Goal: Task Accomplishment & Management: Use online tool/utility

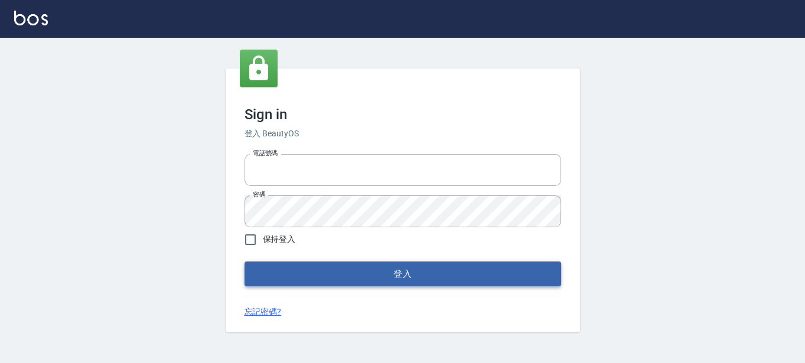
type input "0289832082"
click at [468, 264] on button "登入" at bounding box center [402, 274] width 316 height 25
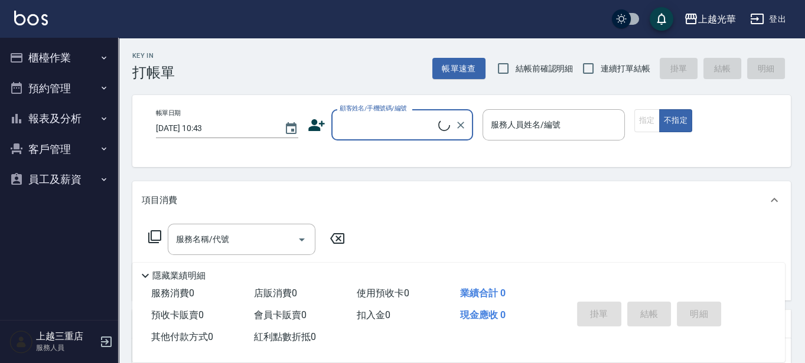
click at [32, 54] on button "櫃檯作業" at bounding box center [59, 58] width 109 height 31
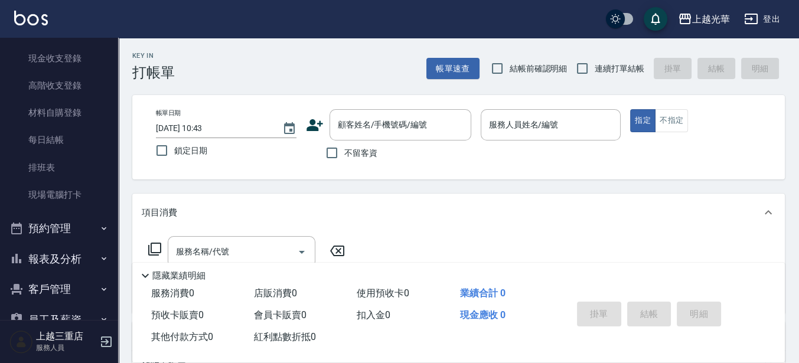
scroll to position [148, 0]
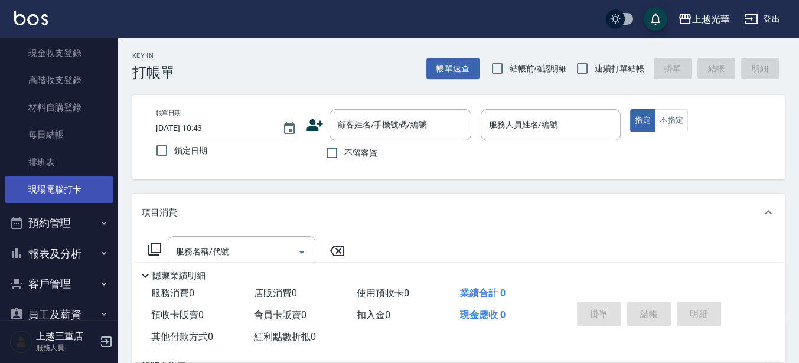
click at [71, 191] on link "現場電腦打卡" at bounding box center [59, 189] width 109 height 27
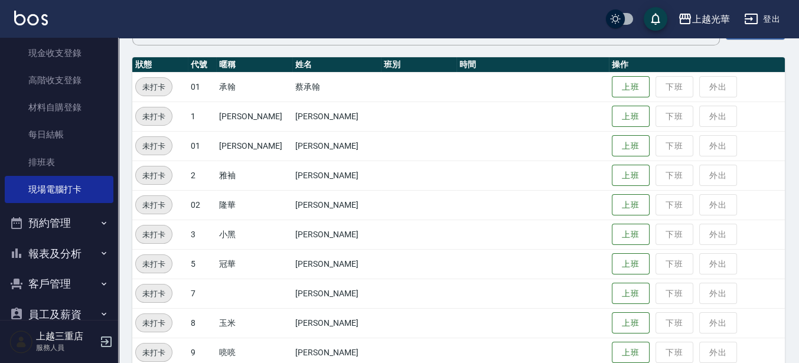
scroll to position [148, 0]
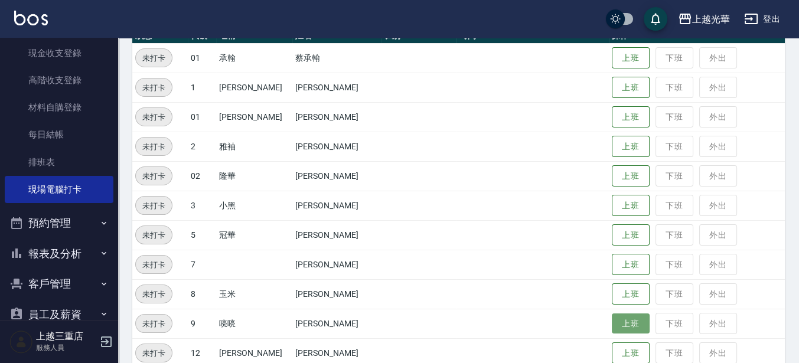
click at [613, 326] on button "上班" at bounding box center [631, 323] width 38 height 21
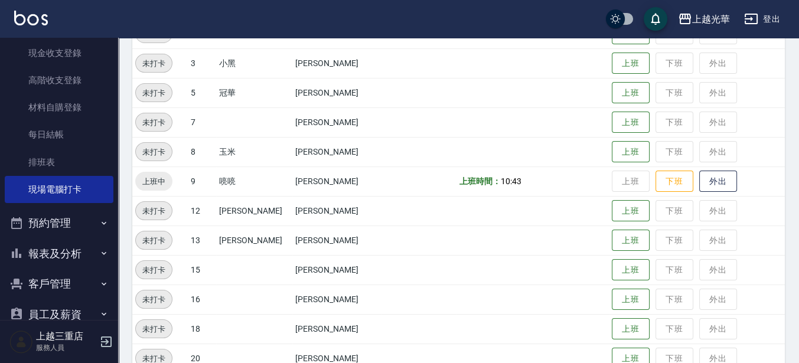
scroll to position [270, 0]
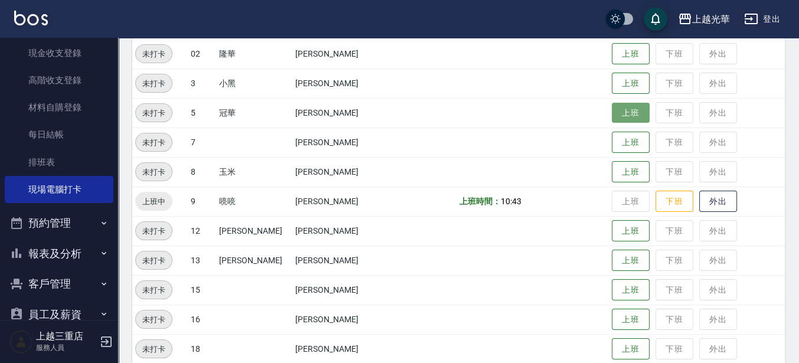
click at [623, 107] on button "上班" at bounding box center [631, 113] width 38 height 21
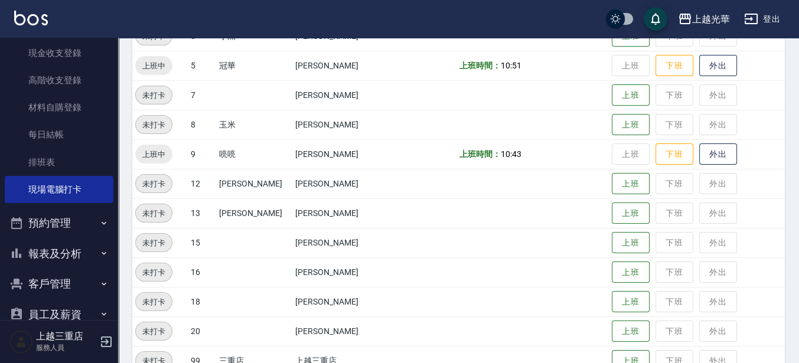
scroll to position [344, 0]
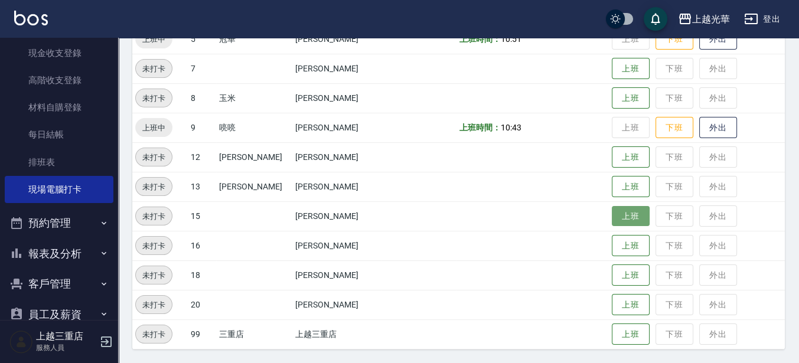
click at [613, 220] on button "上班" at bounding box center [631, 216] width 38 height 21
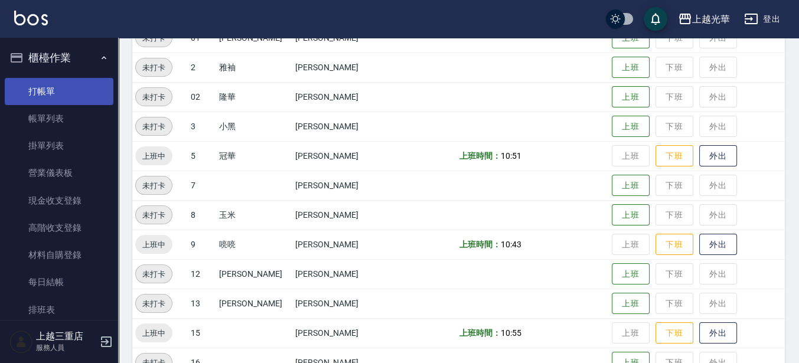
scroll to position [196, 0]
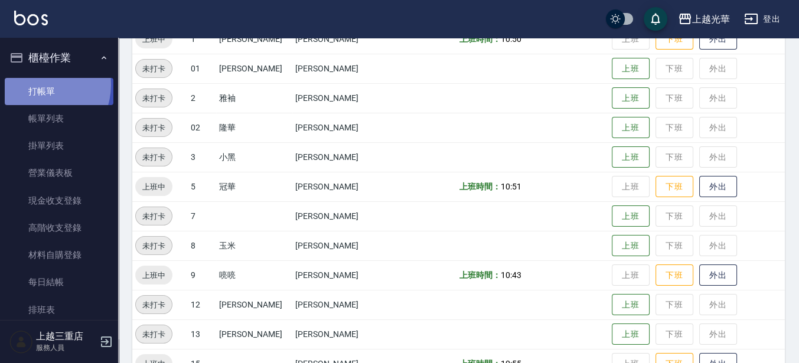
click at [40, 84] on link "打帳單" at bounding box center [59, 91] width 109 height 27
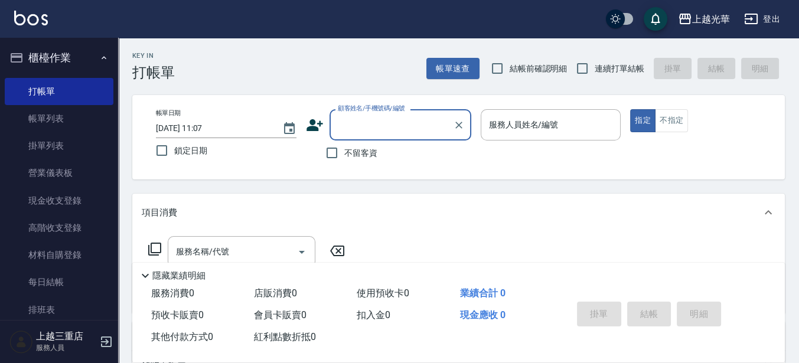
click at [353, 157] on span "不留客資" at bounding box center [360, 153] width 33 height 12
click at [344, 157] on input "不留客資" at bounding box center [331, 152] width 25 height 25
checkbox input "true"
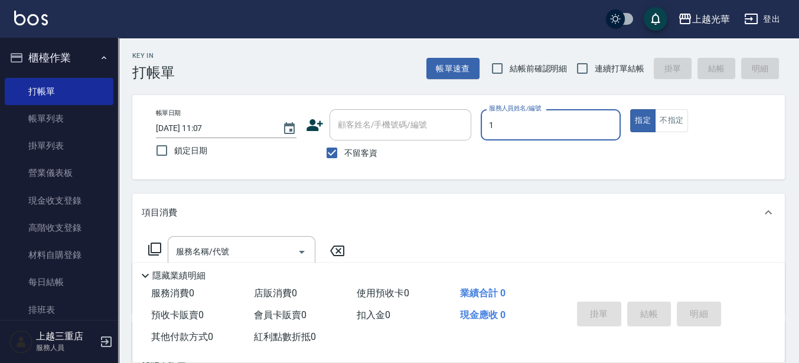
type input "[PERSON_NAME]-1"
type button "true"
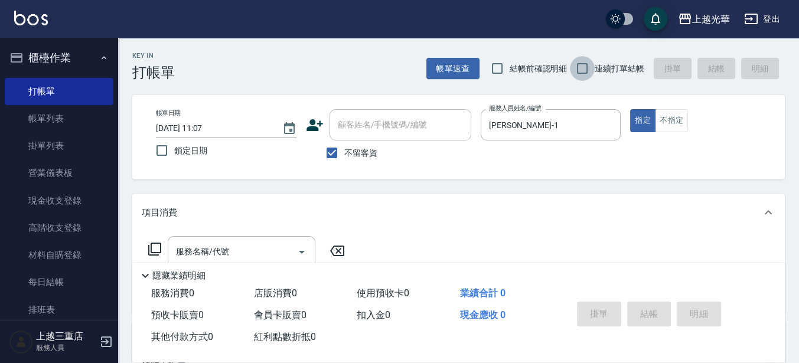
click at [593, 72] on input "連續打單結帳" at bounding box center [582, 68] width 25 height 25
checkbox input "true"
click at [214, 256] on input "服務名稱/代號" at bounding box center [232, 251] width 119 height 21
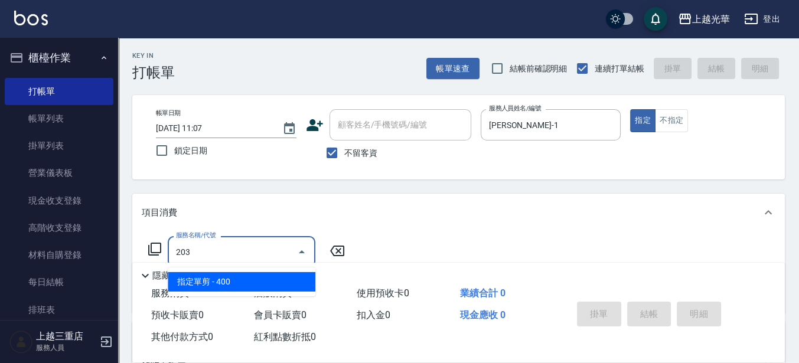
type input "指定單剪(203)"
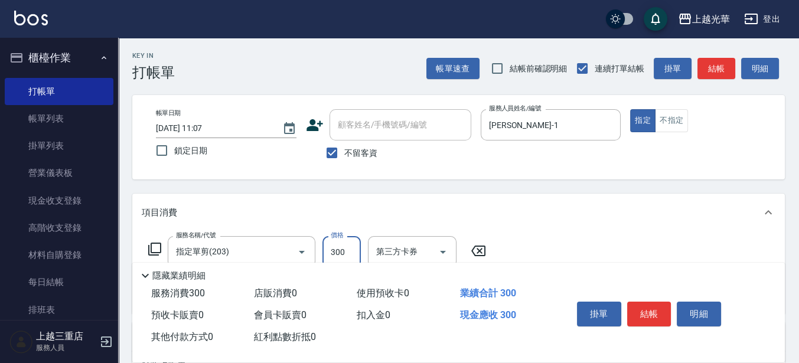
scroll to position [74, 0]
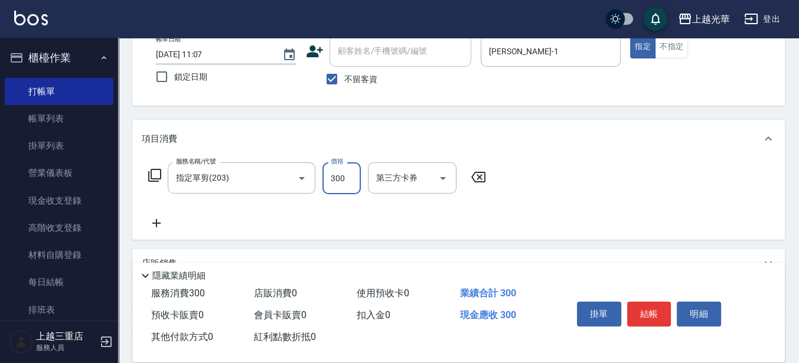
type input "300"
drag, startPoint x: 166, startPoint y: 219, endPoint x: 481, endPoint y: 237, distance: 315.1
click at [167, 219] on icon at bounding box center [157, 223] width 30 height 14
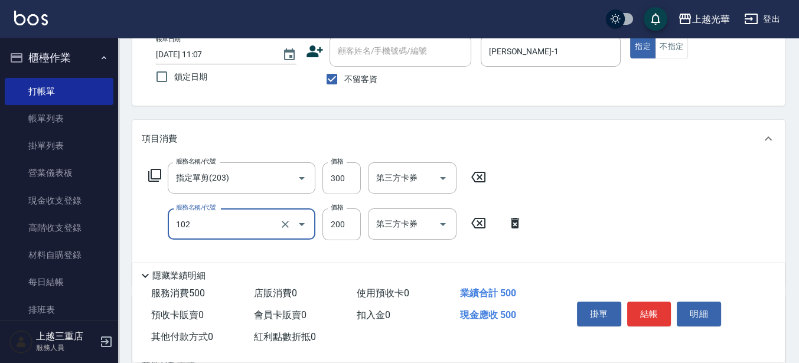
type input "指定洗髮(102)"
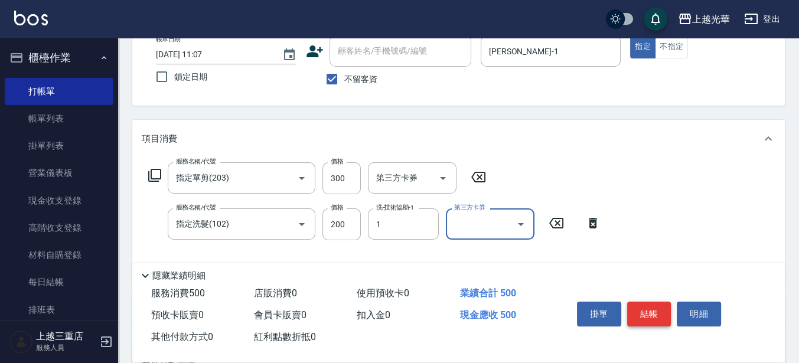
type input "[PERSON_NAME]-1"
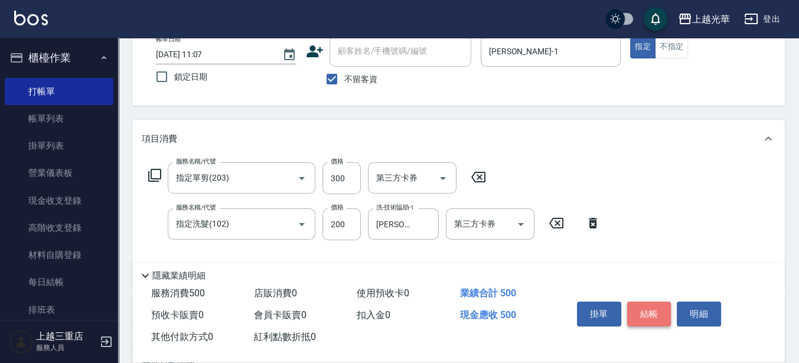
click at [636, 309] on button "結帳" at bounding box center [649, 314] width 44 height 25
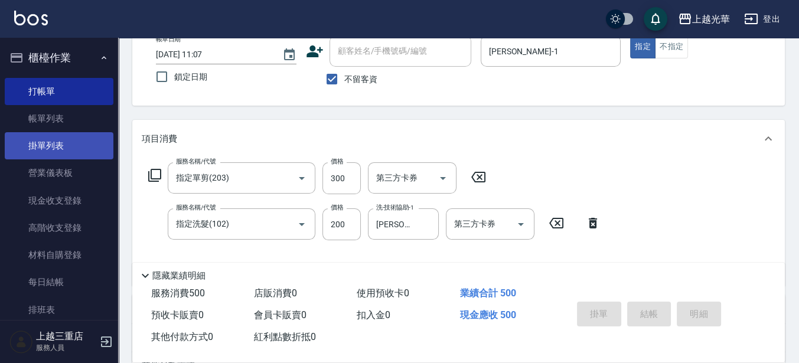
type input "[DATE] 11:27"
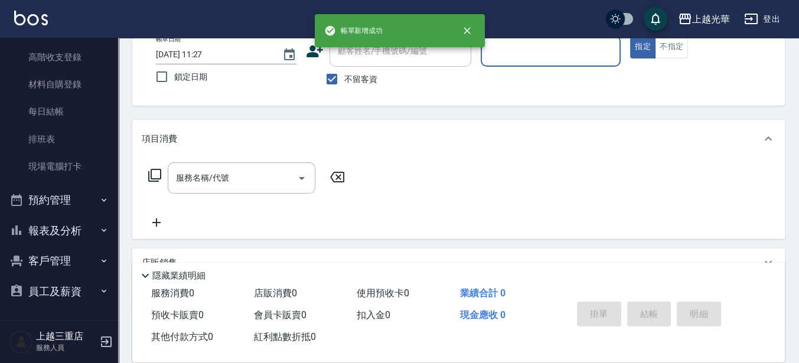
click at [89, 226] on button "報表及分析" at bounding box center [59, 230] width 109 height 31
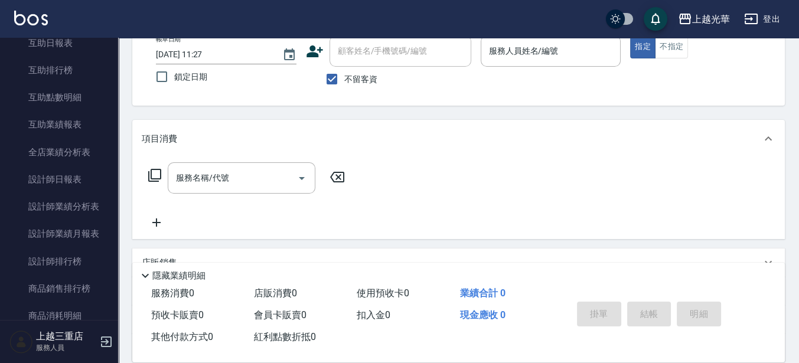
scroll to position [466, 0]
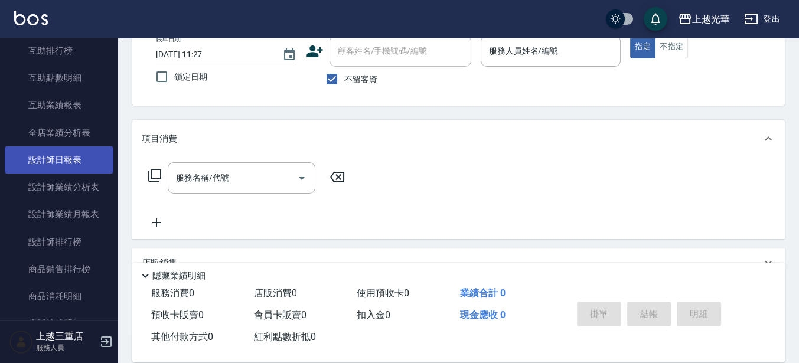
click at [90, 155] on link "設計師日報表" at bounding box center [59, 159] width 109 height 27
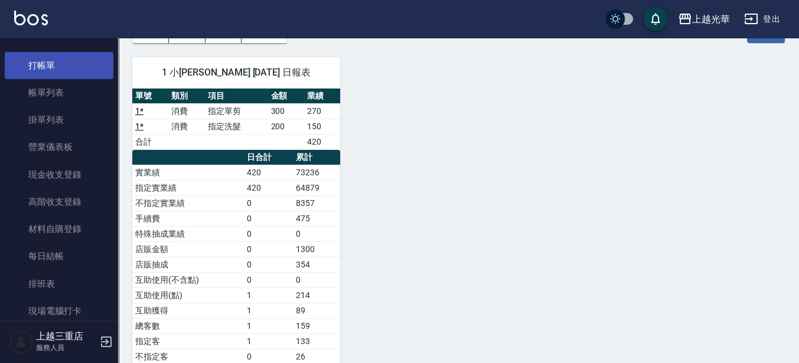
scroll to position [23, 0]
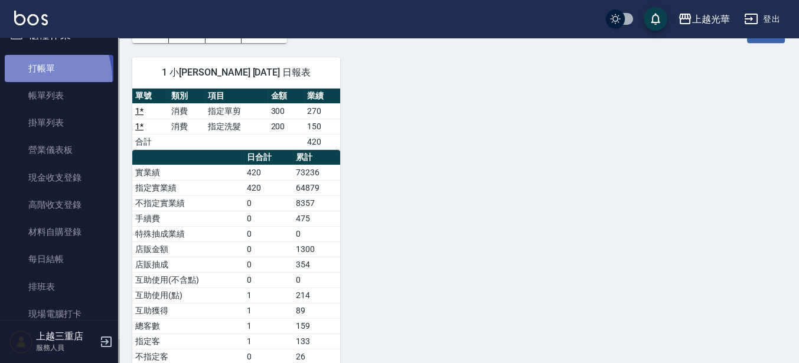
click at [31, 79] on link "打帳單" at bounding box center [59, 68] width 109 height 27
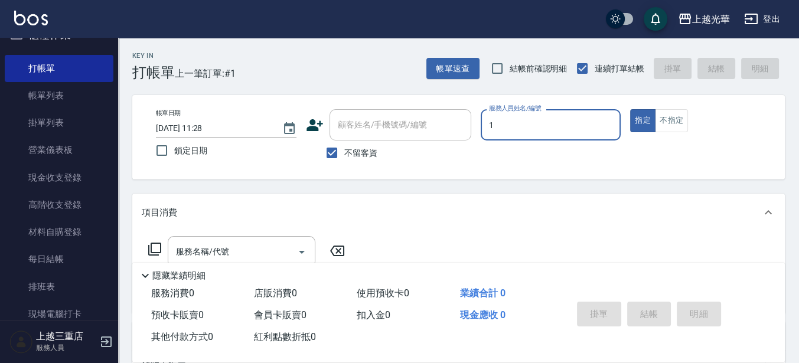
type input "[PERSON_NAME]-1"
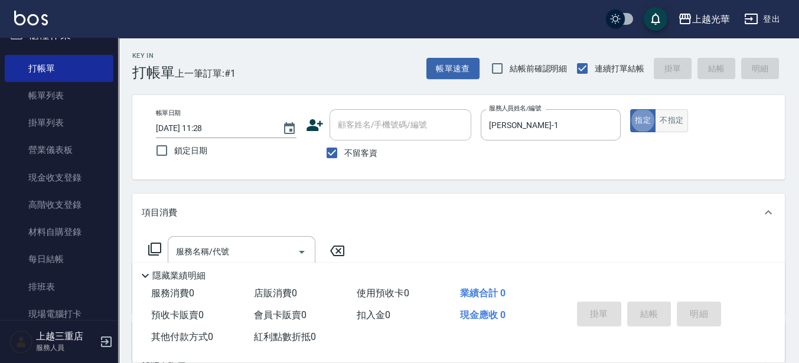
type button "true"
click at [665, 115] on button "不指定" at bounding box center [671, 120] width 33 height 23
click at [261, 246] on input "服務名稱/代號" at bounding box center [232, 251] width 119 height 21
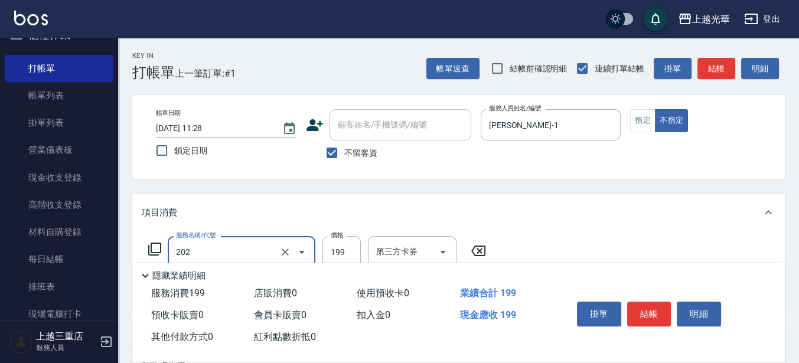
type input "不指定單剪(202)"
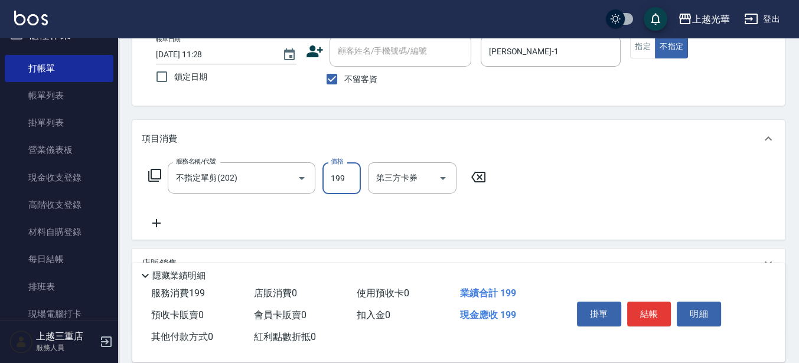
click at [159, 220] on icon at bounding box center [157, 223] width 30 height 14
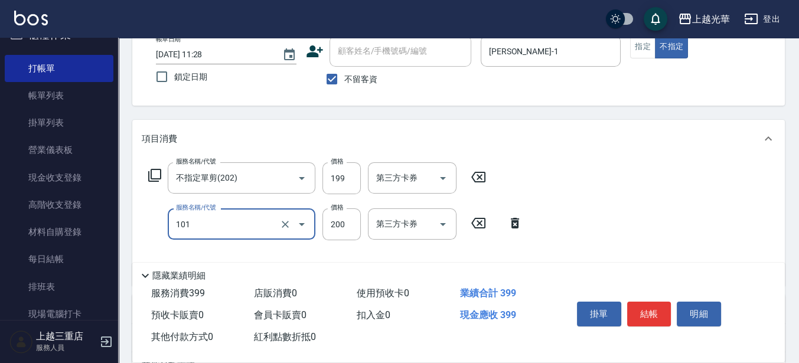
type input "不指定洗髮(101)"
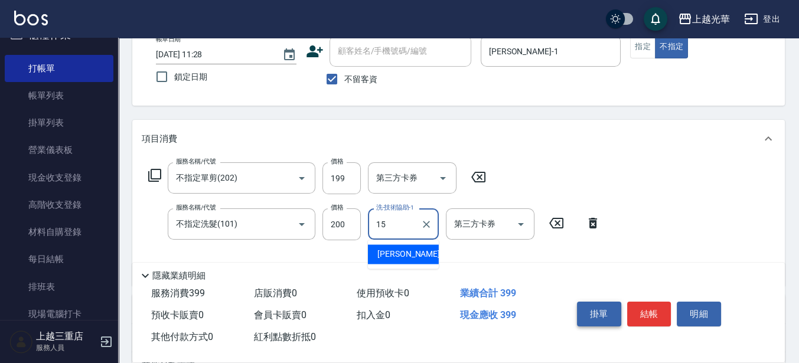
type input "[PERSON_NAME]-15"
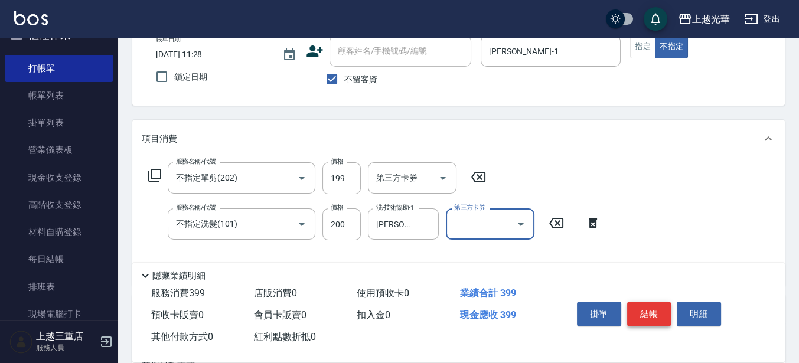
click at [638, 312] on button "結帳" at bounding box center [649, 314] width 44 height 25
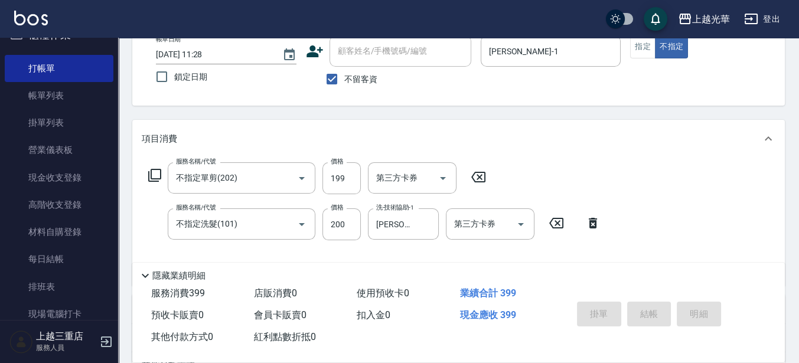
type input "[DATE] 11:35"
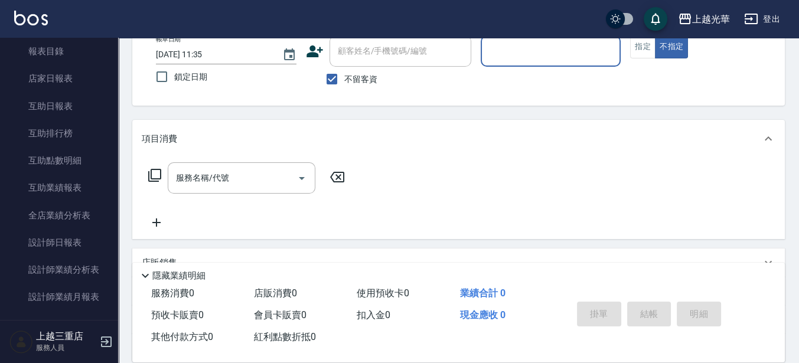
scroll to position [540, 0]
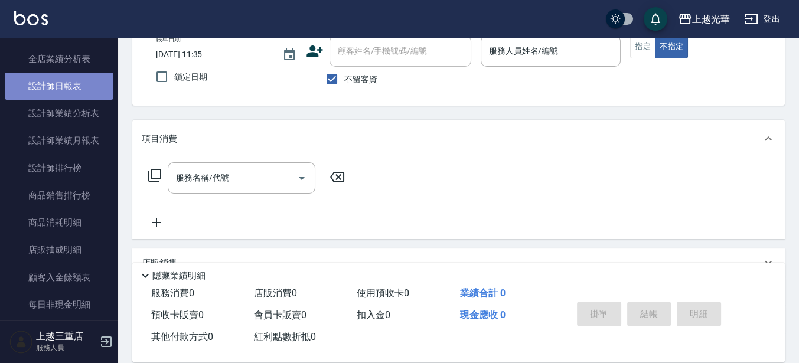
click at [83, 86] on link "設計師日報表" at bounding box center [59, 86] width 109 height 27
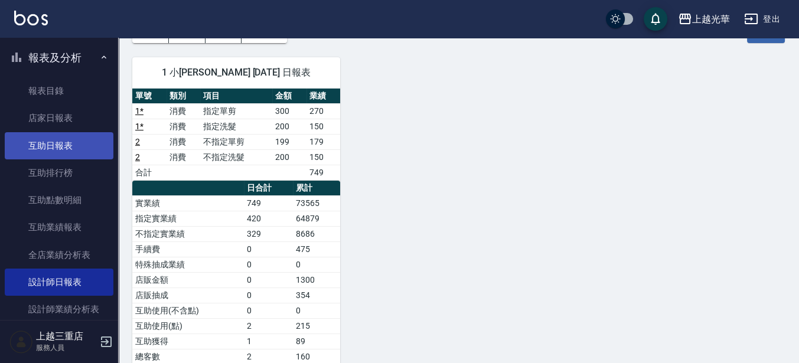
scroll to position [303, 0]
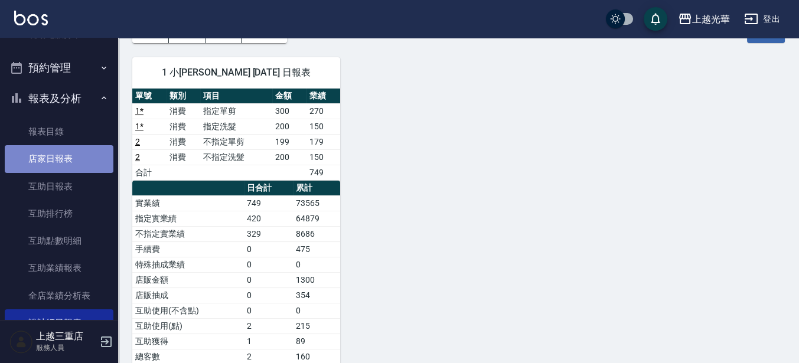
click at [68, 163] on link "店家日報表" at bounding box center [59, 158] width 109 height 27
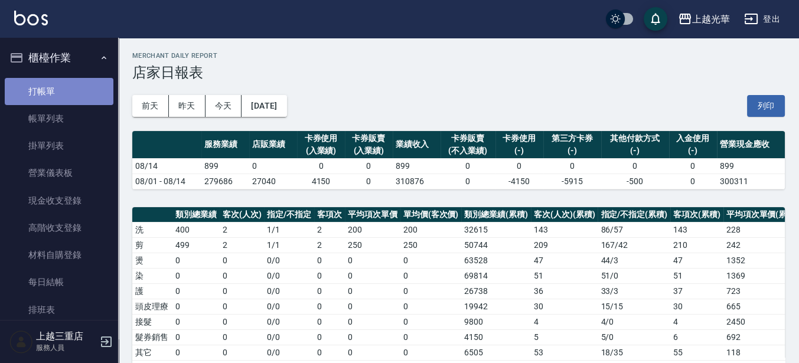
click at [84, 86] on link "打帳單" at bounding box center [59, 91] width 109 height 27
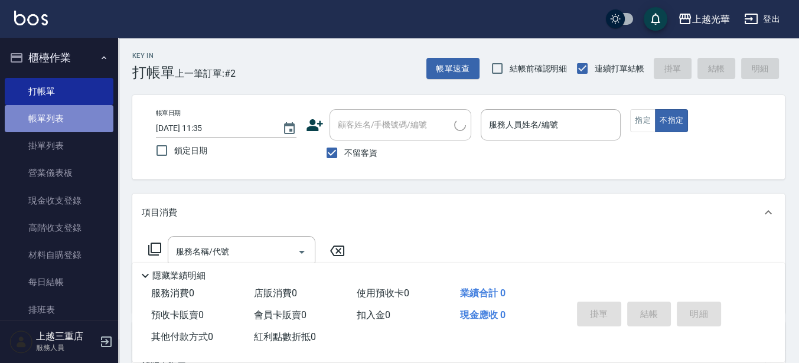
click at [75, 113] on link "帳單列表" at bounding box center [59, 118] width 109 height 27
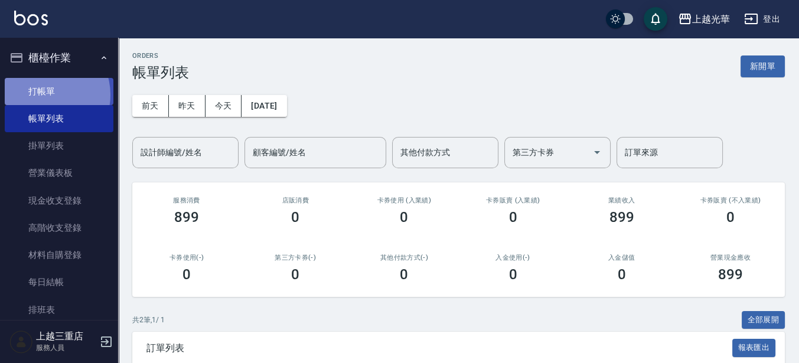
click at [44, 94] on link "打帳單" at bounding box center [59, 91] width 109 height 27
